Goal: Navigation & Orientation: Find specific page/section

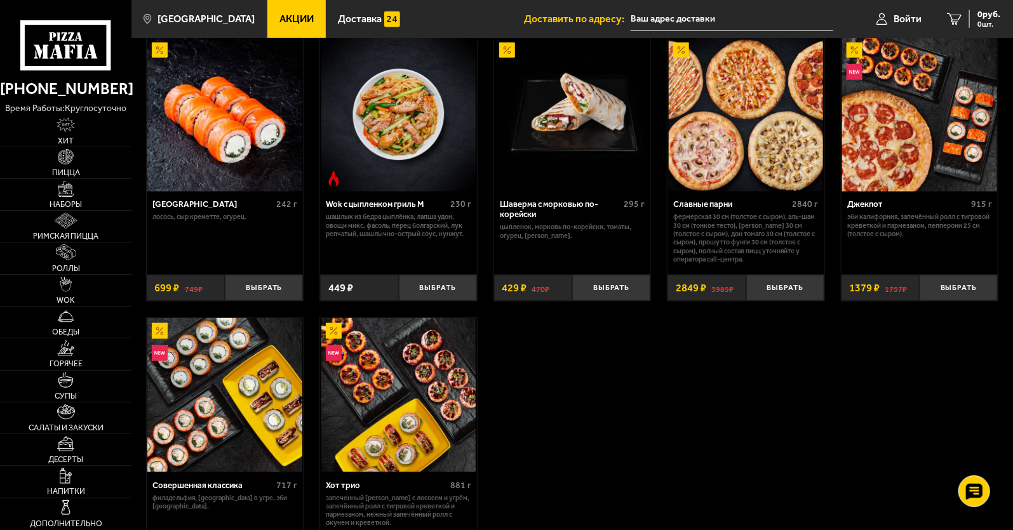
scroll to position [698, 0]
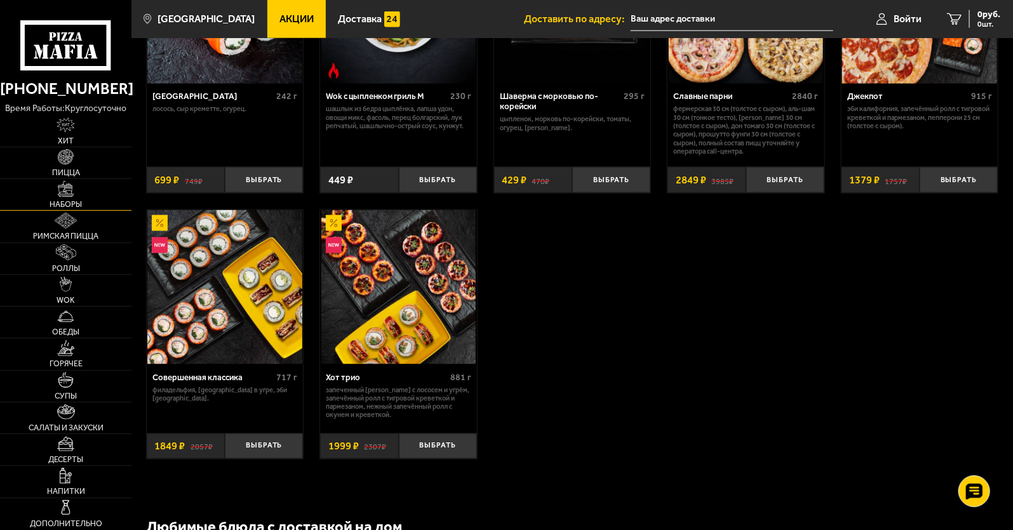
click at [57, 201] on span "Наборы" at bounding box center [66, 205] width 32 height 8
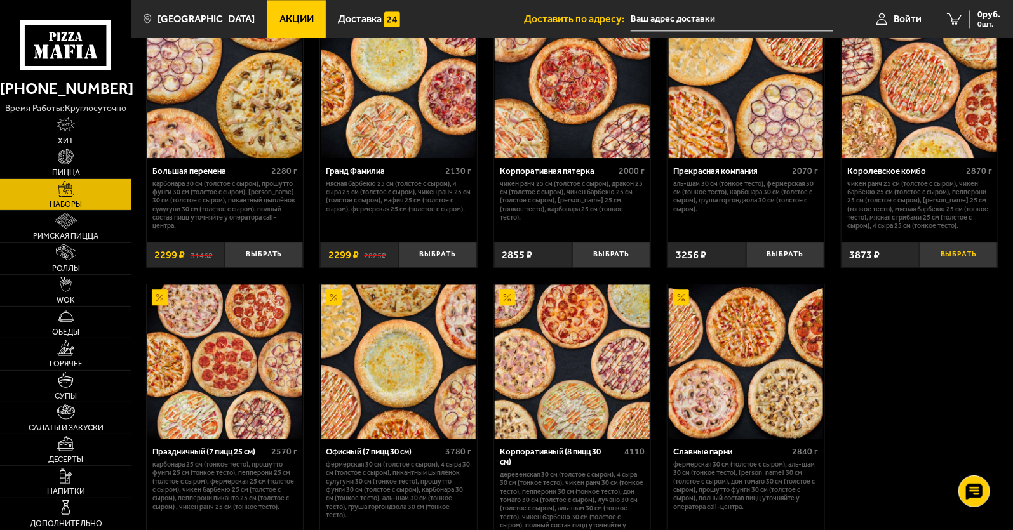
scroll to position [1524, 0]
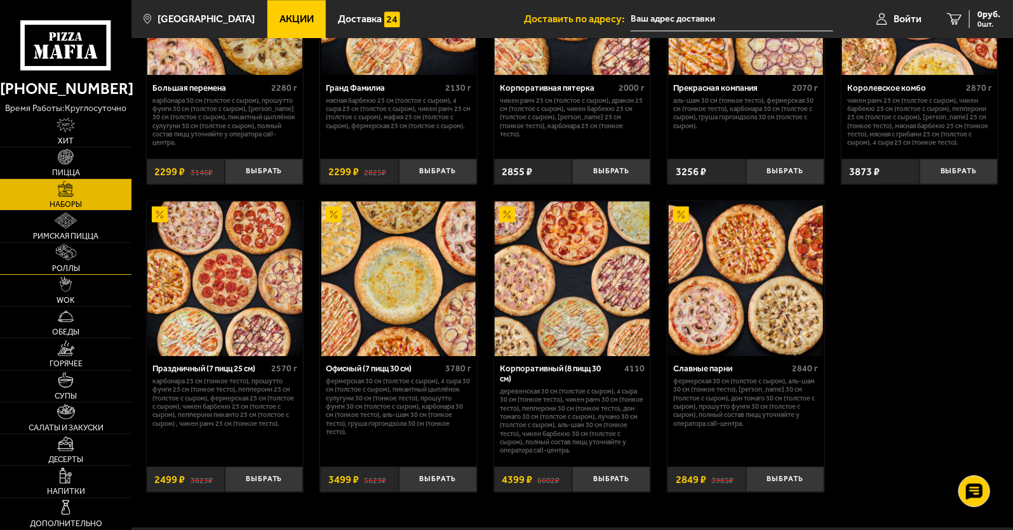
click at [76, 269] on span "Роллы" at bounding box center [66, 269] width 28 height 8
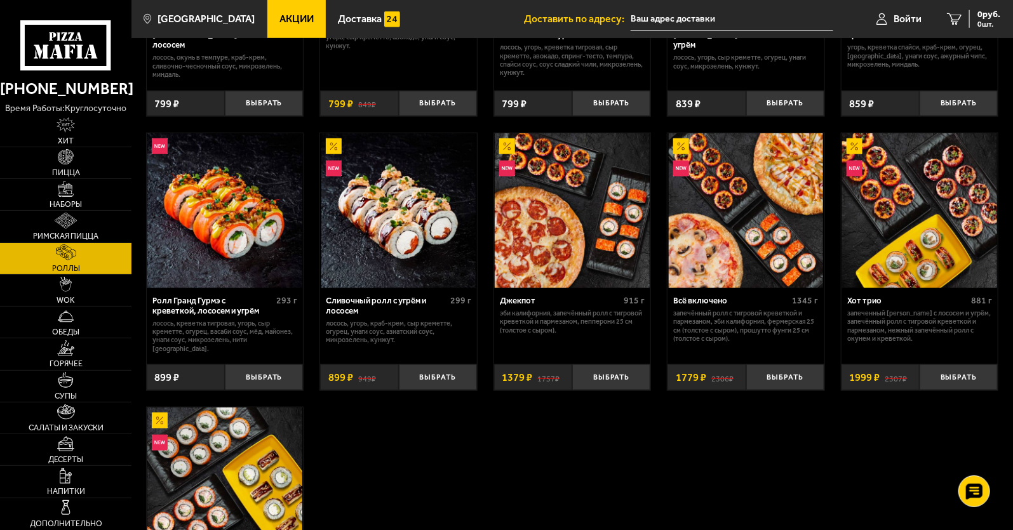
scroll to position [571, 0]
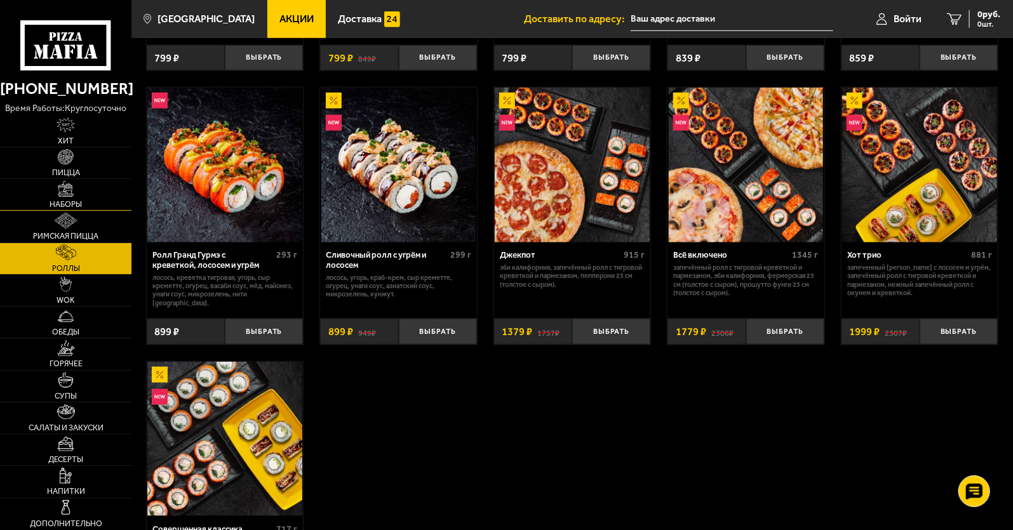
click at [93, 202] on link "Наборы" at bounding box center [65, 194] width 131 height 31
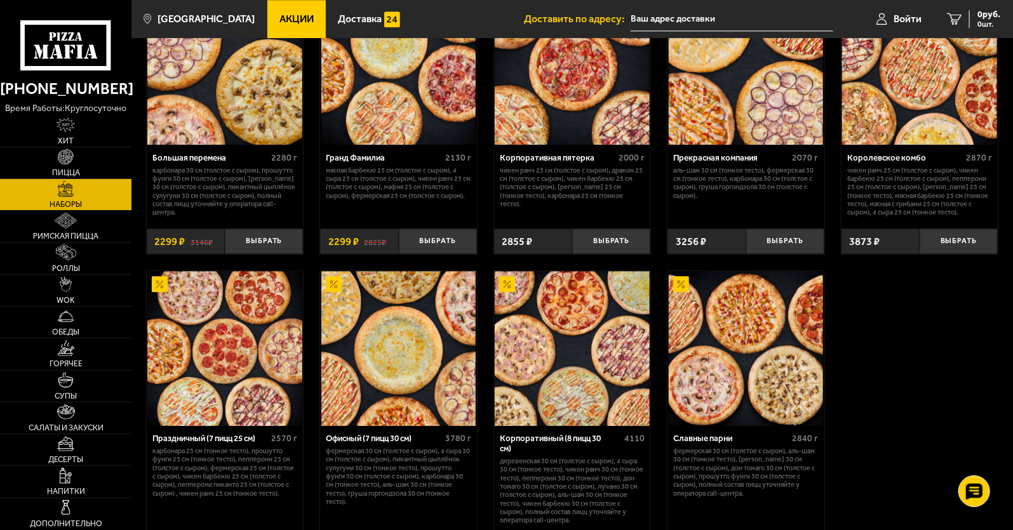
scroll to position [1460, 0]
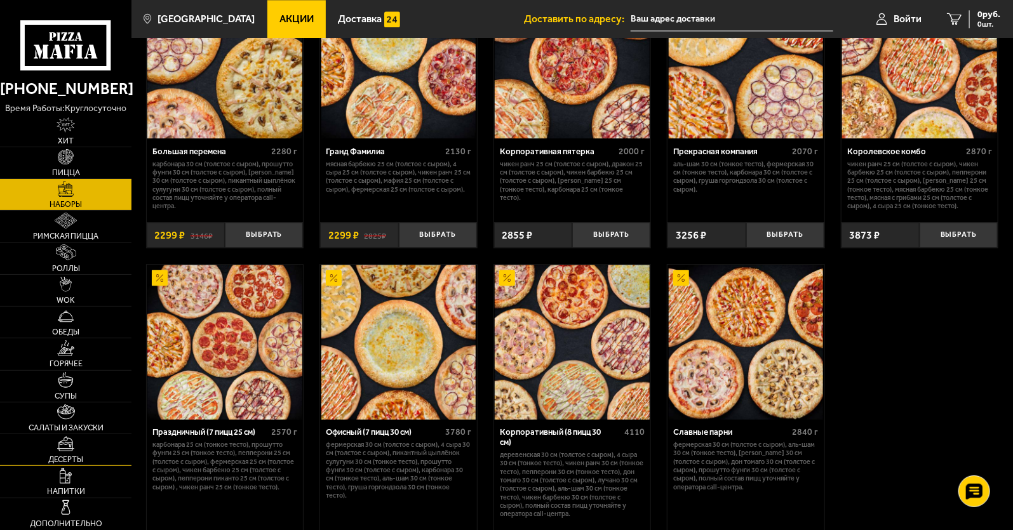
click at [76, 458] on span "Десерты" at bounding box center [65, 460] width 35 height 8
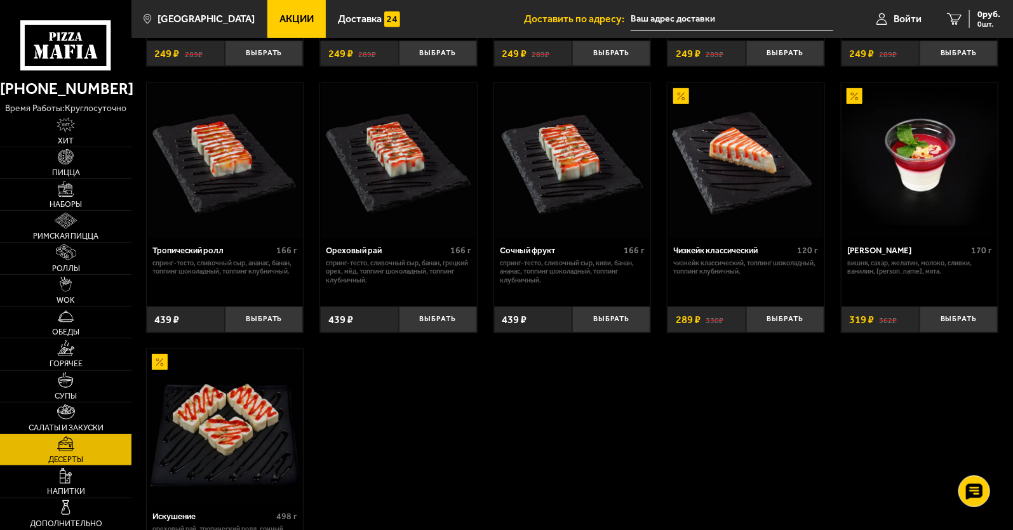
scroll to position [444, 0]
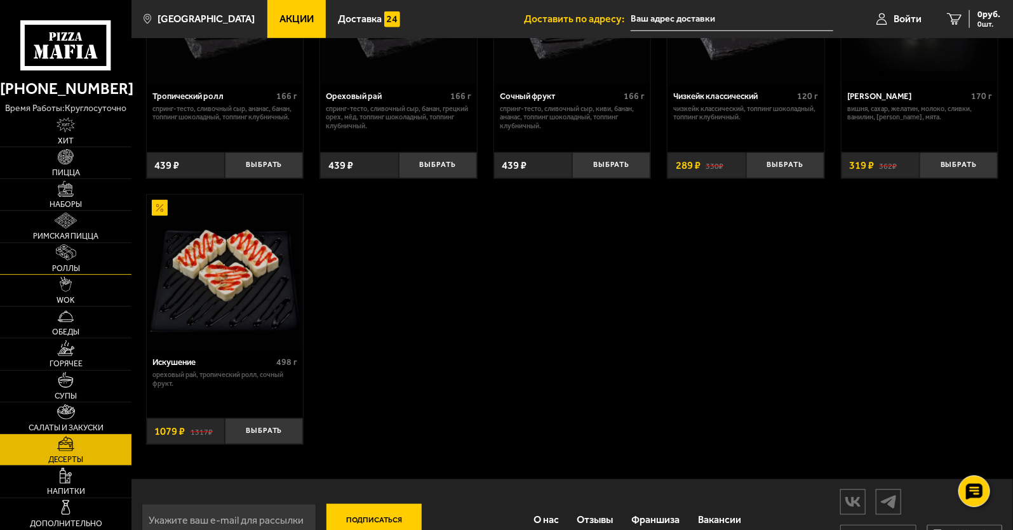
click at [75, 265] on span "Роллы" at bounding box center [66, 269] width 28 height 8
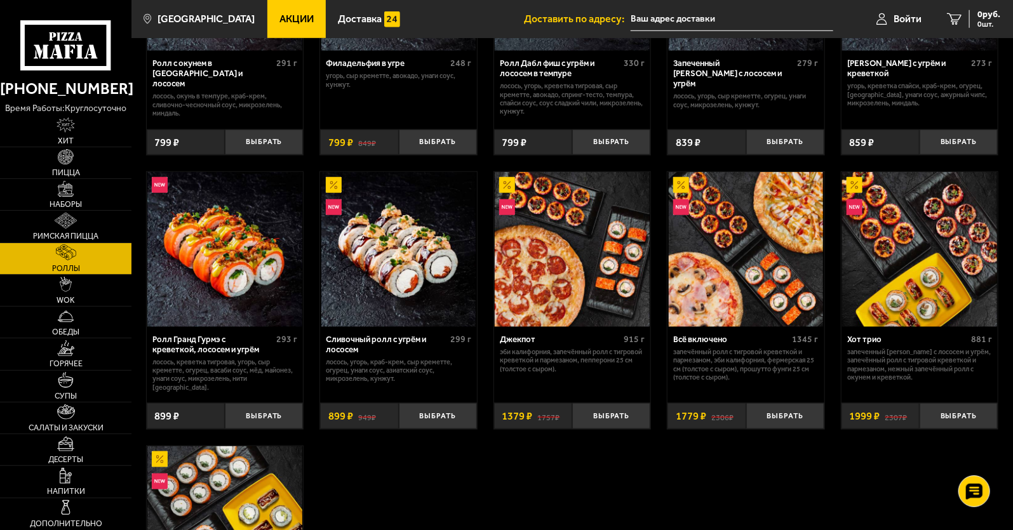
scroll to position [508, 0]
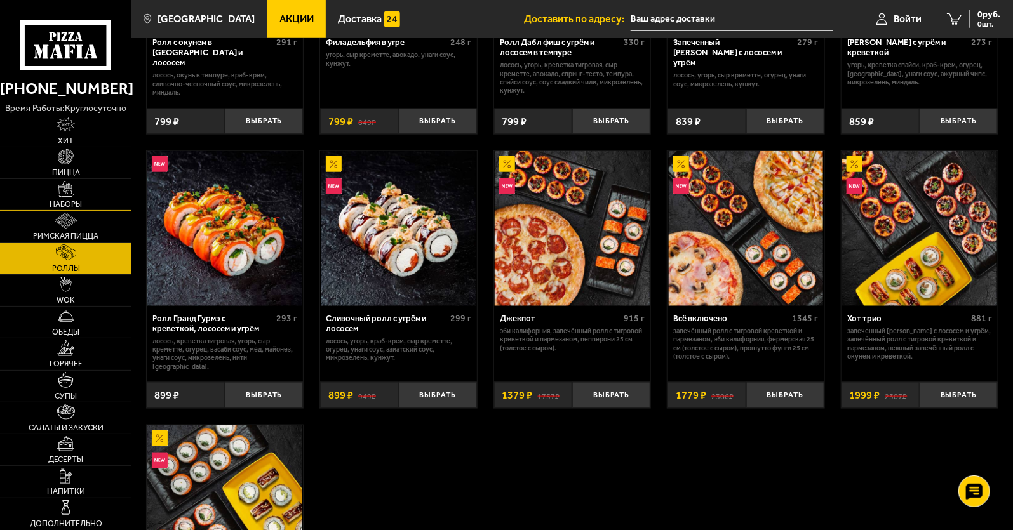
click at [77, 207] on span "Наборы" at bounding box center [66, 205] width 32 height 8
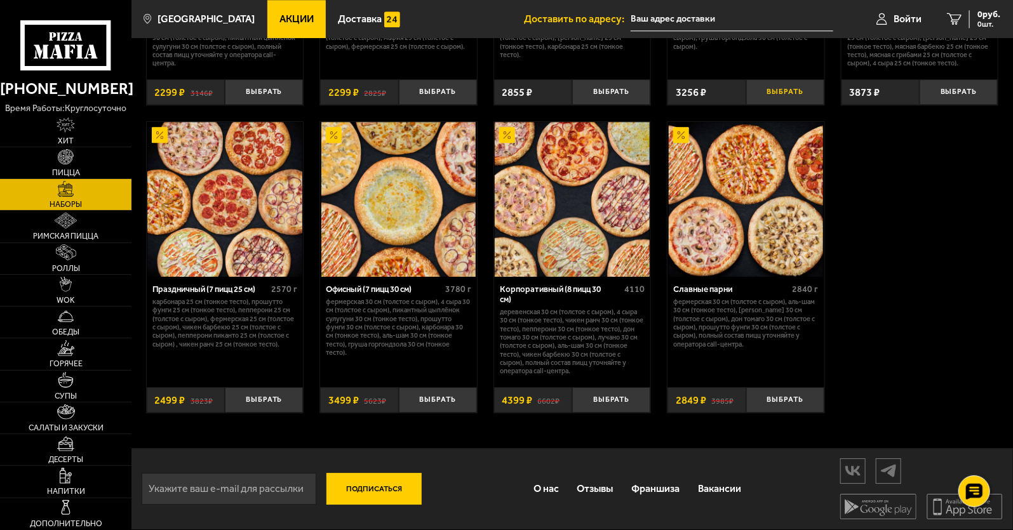
scroll to position [1651, 0]
